Goal: Task Accomplishment & Management: Manage account settings

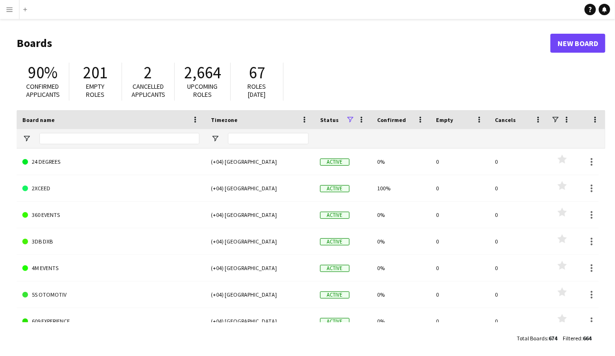
click at [12, 11] on app-icon "Menu" at bounding box center [10, 10] width 8 height 8
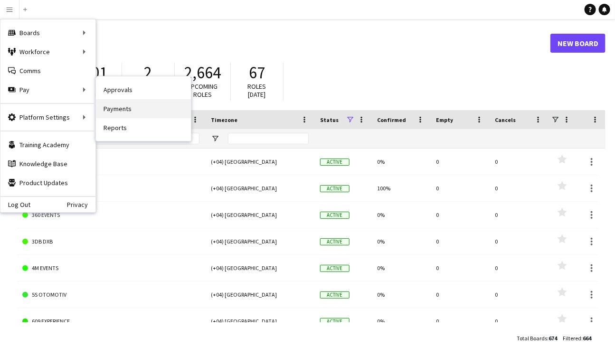
click at [136, 107] on link "Payments" at bounding box center [143, 108] width 95 height 19
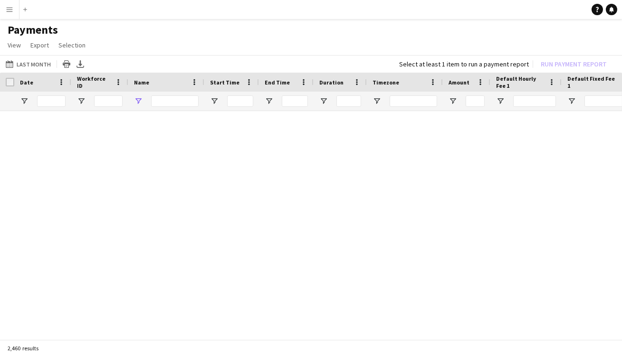
type input "*****"
click at [333, 232] on link "Reset filters" at bounding box center [329, 231] width 34 height 7
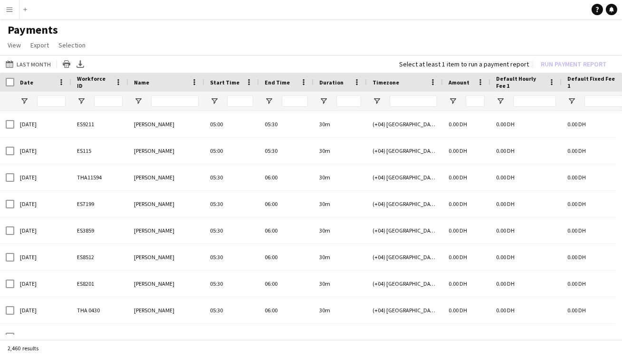
click at [9, 9] on app-icon "Menu" at bounding box center [10, 10] width 8 height 8
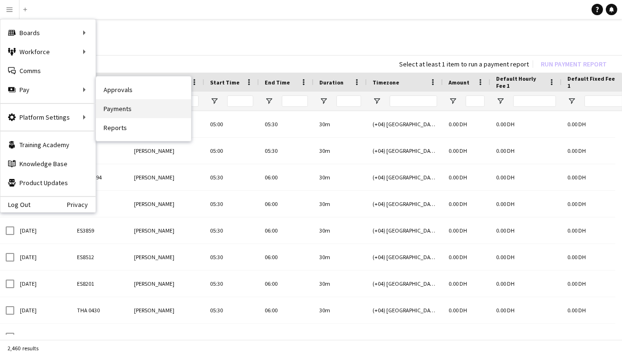
click at [123, 103] on link "Payments" at bounding box center [143, 108] width 95 height 19
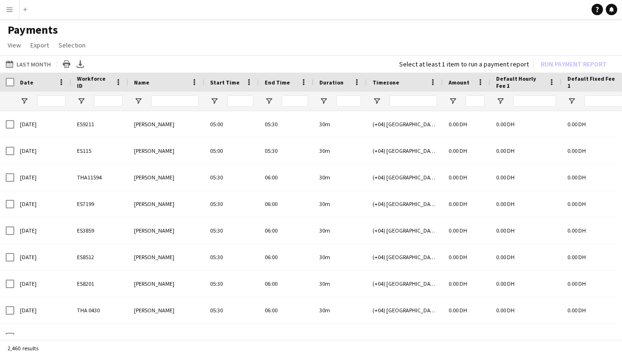
click at [8, 10] on app-icon "Menu" at bounding box center [10, 10] width 8 height 8
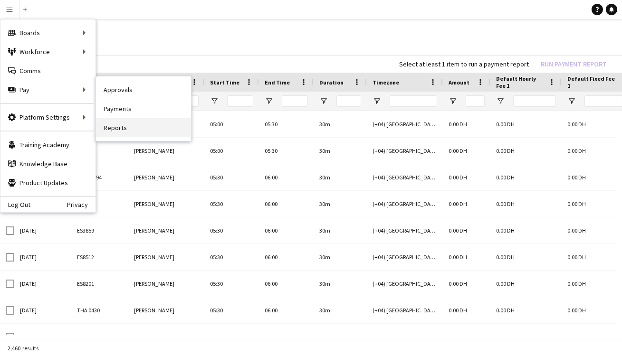
click at [142, 129] on link "Reports" at bounding box center [143, 127] width 95 height 19
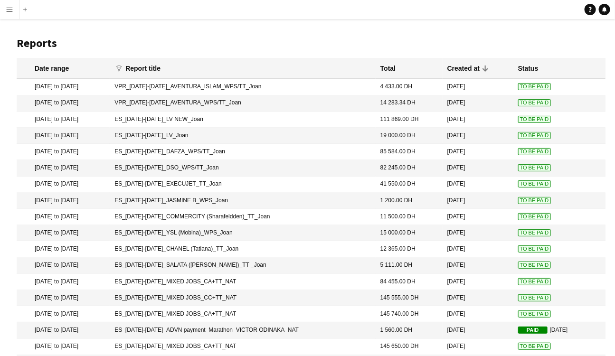
click at [530, 87] on span "To Be Paid" at bounding box center [534, 86] width 33 height 7
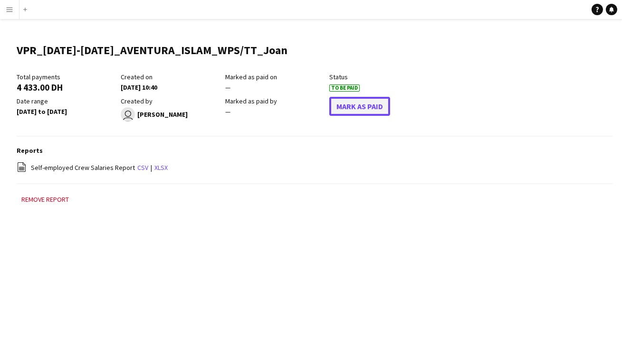
click at [354, 109] on button "Mark As Paid" at bounding box center [359, 106] width 61 height 19
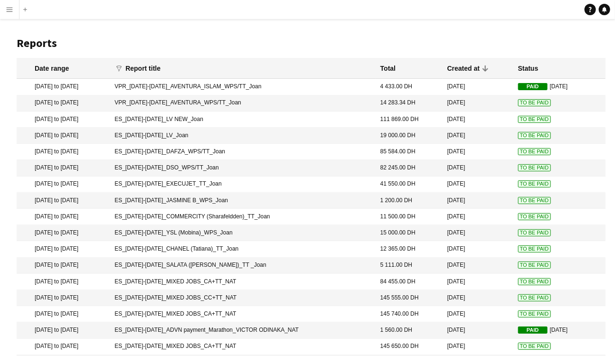
click at [530, 104] on span "To Be Paid" at bounding box center [534, 102] width 33 height 7
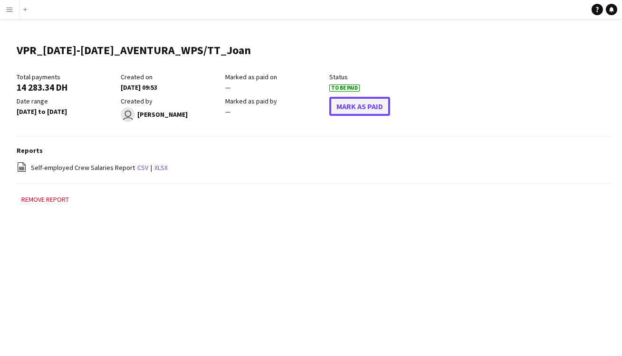
click at [361, 102] on button "Mark As Paid" at bounding box center [359, 106] width 61 height 19
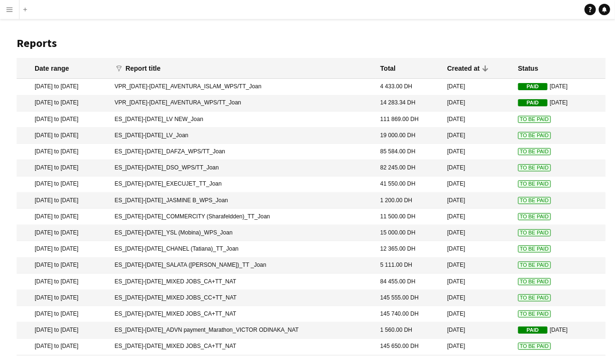
click at [527, 118] on span "To Be Paid" at bounding box center [534, 119] width 33 height 7
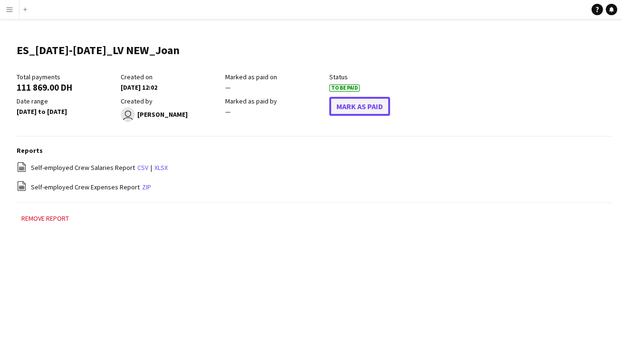
click at [365, 107] on button "Mark As Paid" at bounding box center [359, 106] width 61 height 19
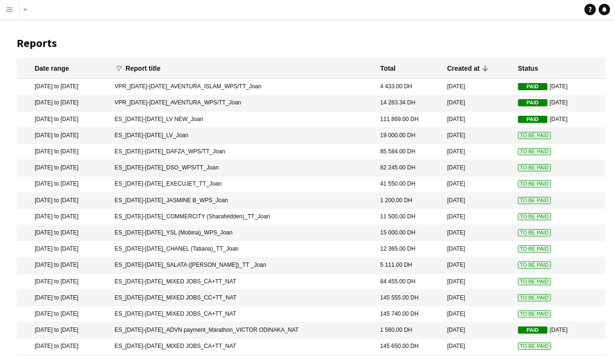
click at [539, 138] on span "To Be Paid" at bounding box center [534, 135] width 33 height 7
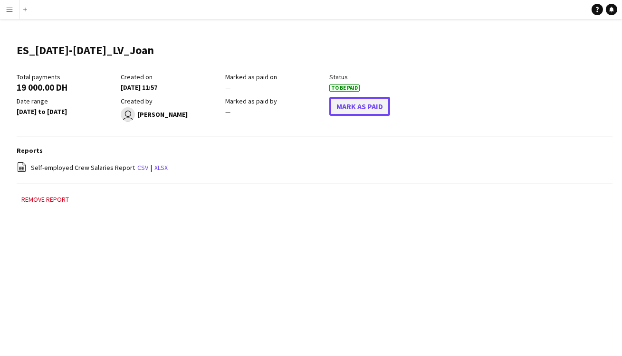
click at [380, 106] on button "Mark As Paid" at bounding box center [359, 106] width 61 height 19
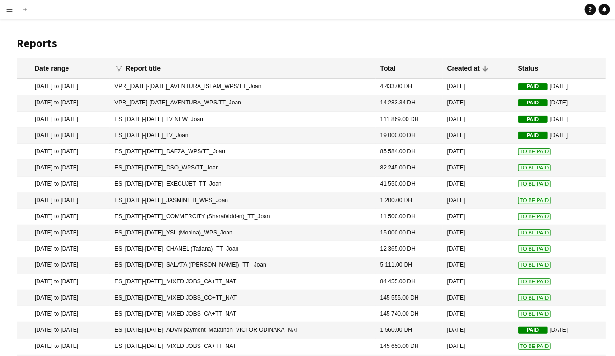
click at [531, 153] on span "To Be Paid" at bounding box center [534, 151] width 33 height 7
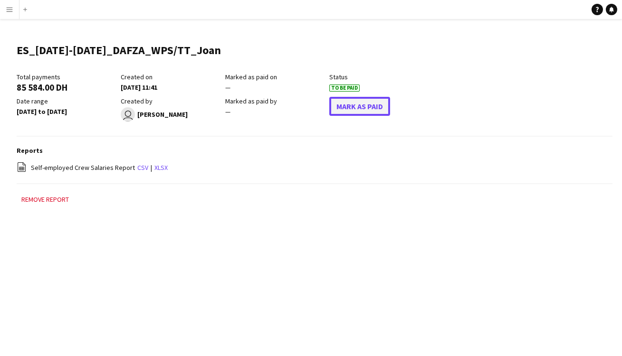
click at [351, 98] on button "Mark As Paid" at bounding box center [359, 106] width 61 height 19
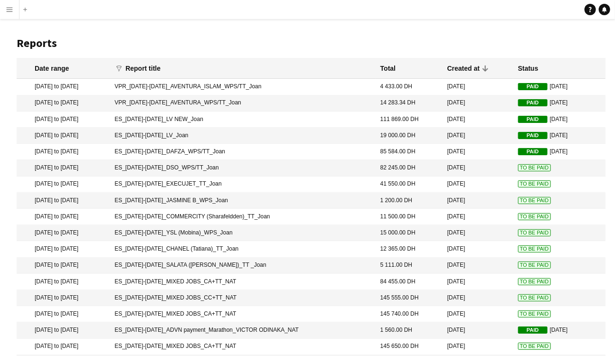
click at [535, 166] on span "To Be Paid" at bounding box center [534, 167] width 33 height 7
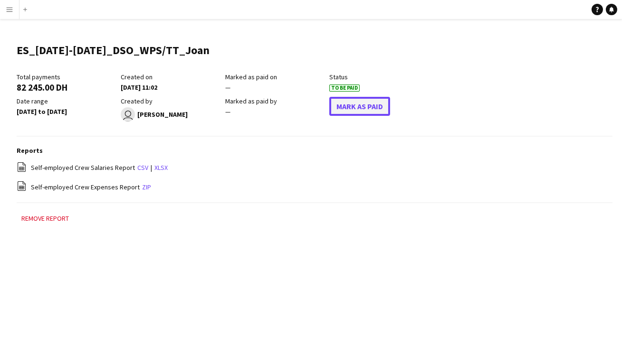
click at [356, 105] on button "Mark As Paid" at bounding box center [359, 106] width 61 height 19
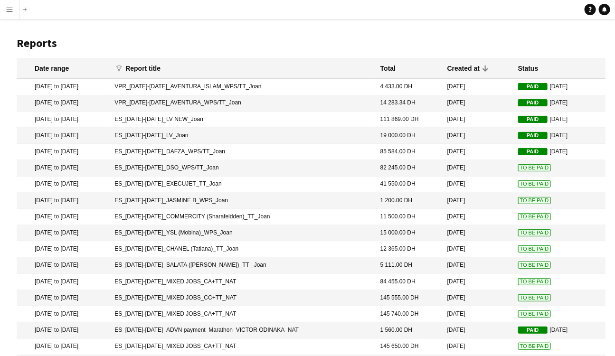
click at [530, 171] on span "To Be Paid" at bounding box center [534, 167] width 33 height 7
click at [518, 182] on span "To Be Paid" at bounding box center [534, 183] width 33 height 7
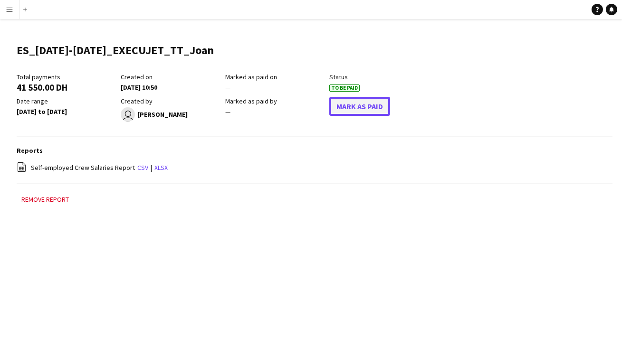
click at [346, 108] on button "Mark As Paid" at bounding box center [359, 106] width 61 height 19
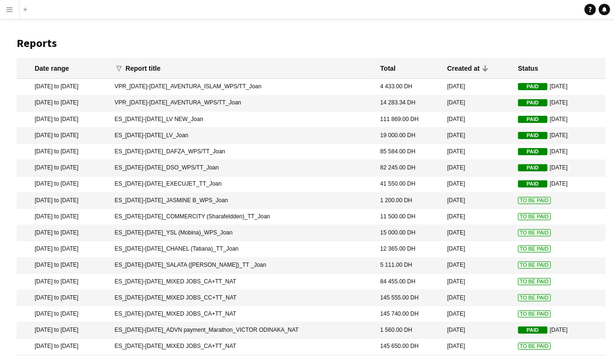
click at [530, 203] on span "To Be Paid" at bounding box center [534, 200] width 33 height 7
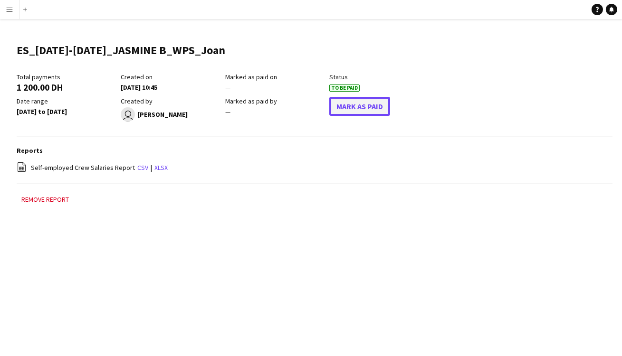
click at [347, 107] on button "Mark As Paid" at bounding box center [359, 106] width 61 height 19
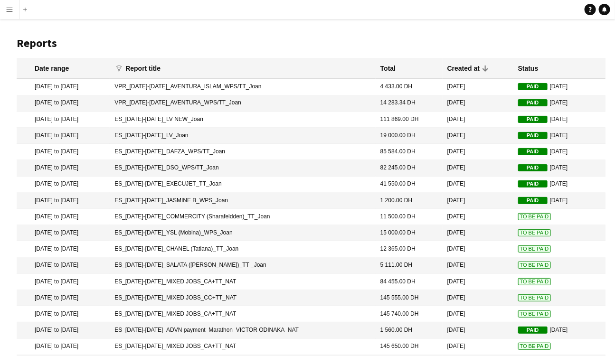
click at [523, 214] on mat-cell "To Be Paid" at bounding box center [559, 217] width 92 height 16
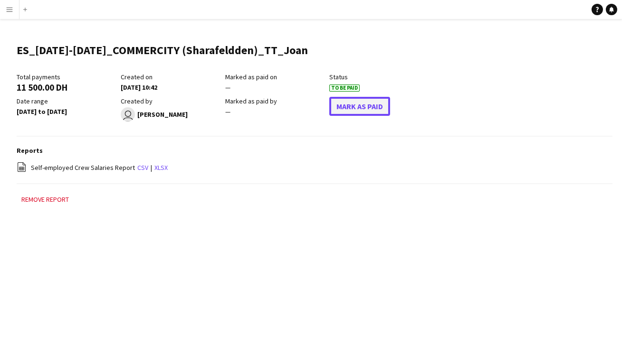
click at [366, 103] on button "Mark As Paid" at bounding box center [359, 106] width 61 height 19
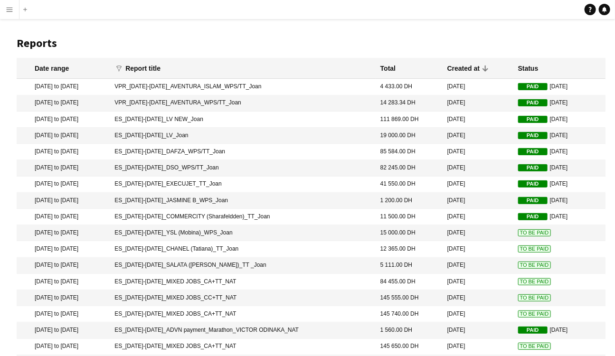
click at [530, 233] on span "To Be Paid" at bounding box center [534, 232] width 33 height 7
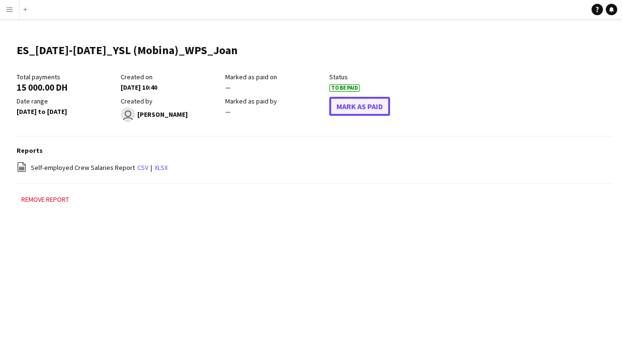
click at [352, 107] on button "Mark As Paid" at bounding box center [359, 106] width 61 height 19
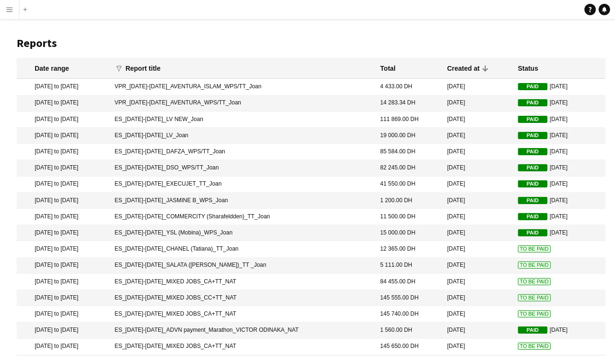
click at [533, 249] on span "To Be Paid" at bounding box center [534, 249] width 33 height 7
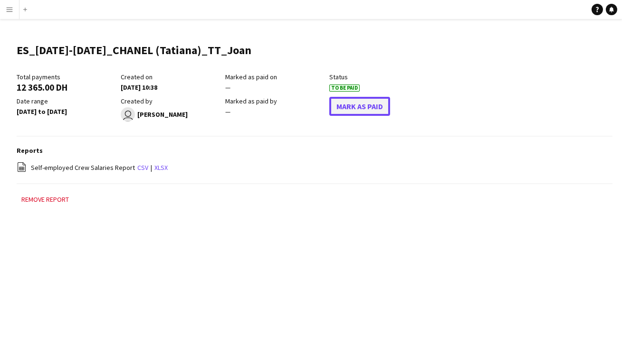
click at [356, 102] on button "Mark As Paid" at bounding box center [359, 106] width 61 height 19
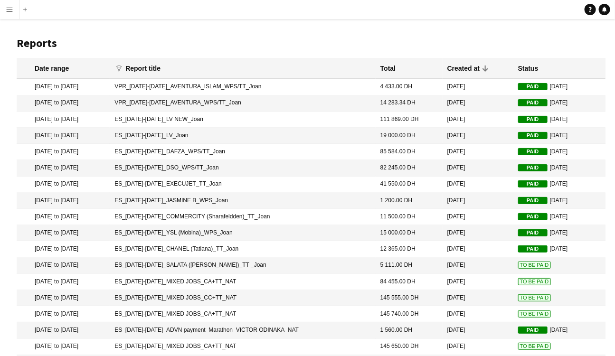
click at [520, 267] on span "To Be Paid" at bounding box center [534, 265] width 33 height 7
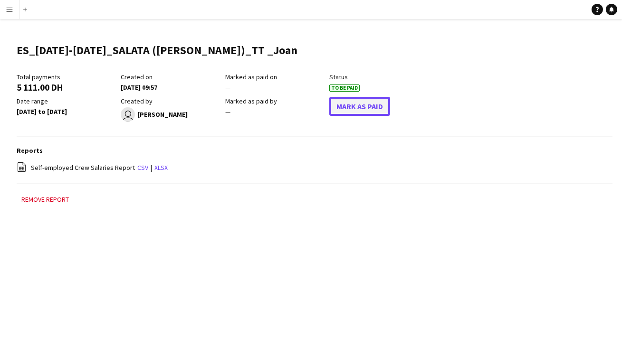
click at [341, 109] on button "Mark As Paid" at bounding box center [359, 106] width 61 height 19
